Goal: Task Accomplishment & Management: Use online tool/utility

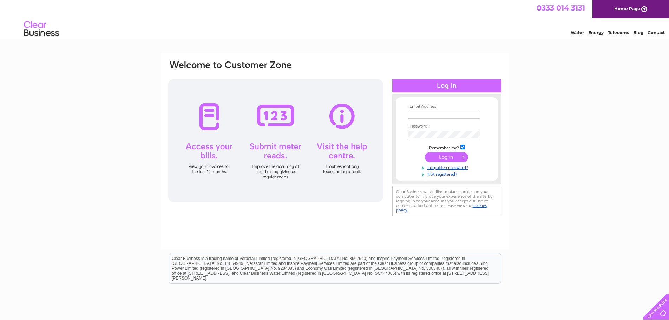
type input "pedrofall@hotmail.co.uk"
click at [433, 158] on input "submit" at bounding box center [446, 157] width 43 height 10
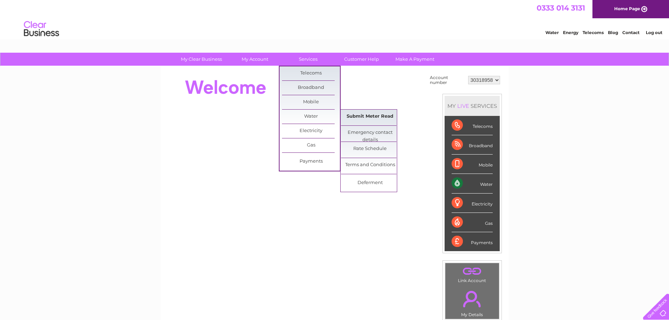
click at [371, 116] on link "Submit Meter Read" at bounding box center [370, 117] width 58 height 14
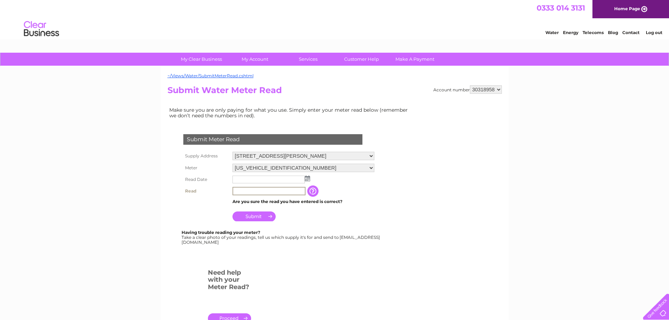
click at [240, 190] on input "text" at bounding box center [268, 191] width 73 height 8
type input "00069"
click at [306, 178] on img at bounding box center [307, 179] width 5 height 6
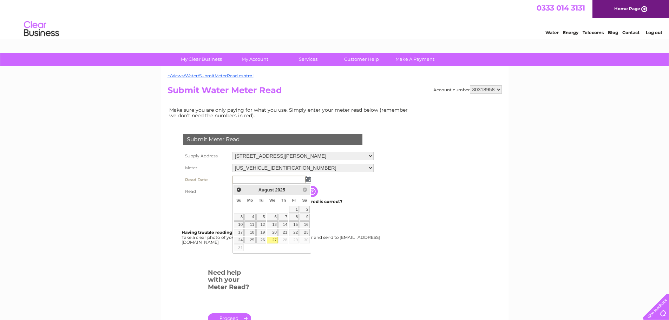
click at [272, 240] on link "27" at bounding box center [272, 240] width 11 height 7
type input "2025/08/27"
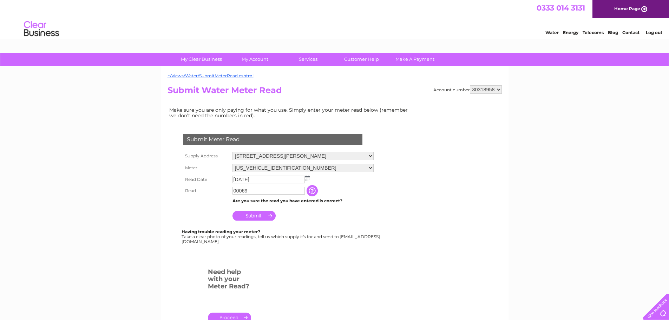
click at [257, 216] on input "Submit" at bounding box center [253, 216] width 43 height 10
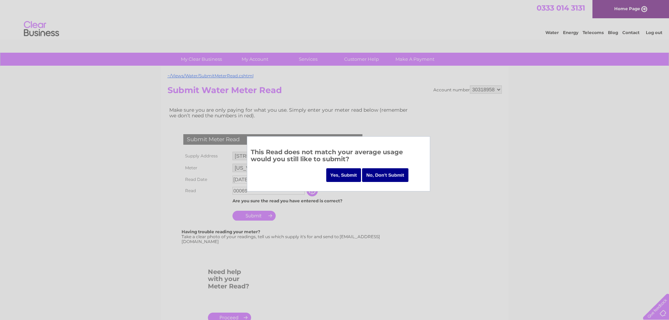
click at [347, 176] on input "Yes, Submit" at bounding box center [343, 175] width 35 height 14
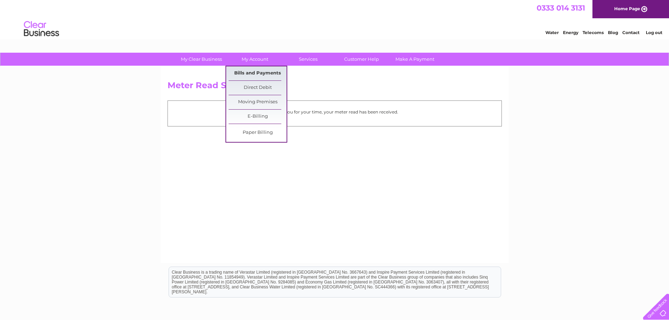
click at [250, 72] on link "Bills and Payments" at bounding box center [258, 73] width 58 height 14
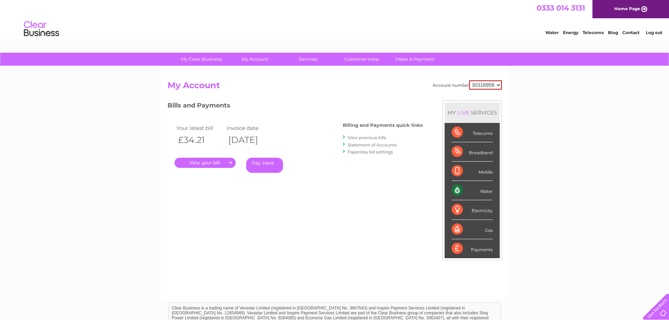
click at [499, 86] on select "30318958" at bounding box center [485, 84] width 33 height 9
click at [540, 87] on div "My Clear Business Login Details My Details My Preferences Link Account My Accou…" at bounding box center [334, 236] width 669 height 366
click at [210, 162] on link "." at bounding box center [205, 163] width 61 height 10
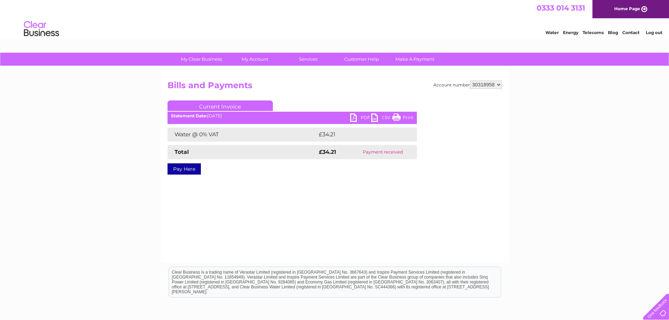
click at [353, 118] on link "PDF" at bounding box center [360, 118] width 21 height 10
